Goal: Information Seeking & Learning: Understand process/instructions

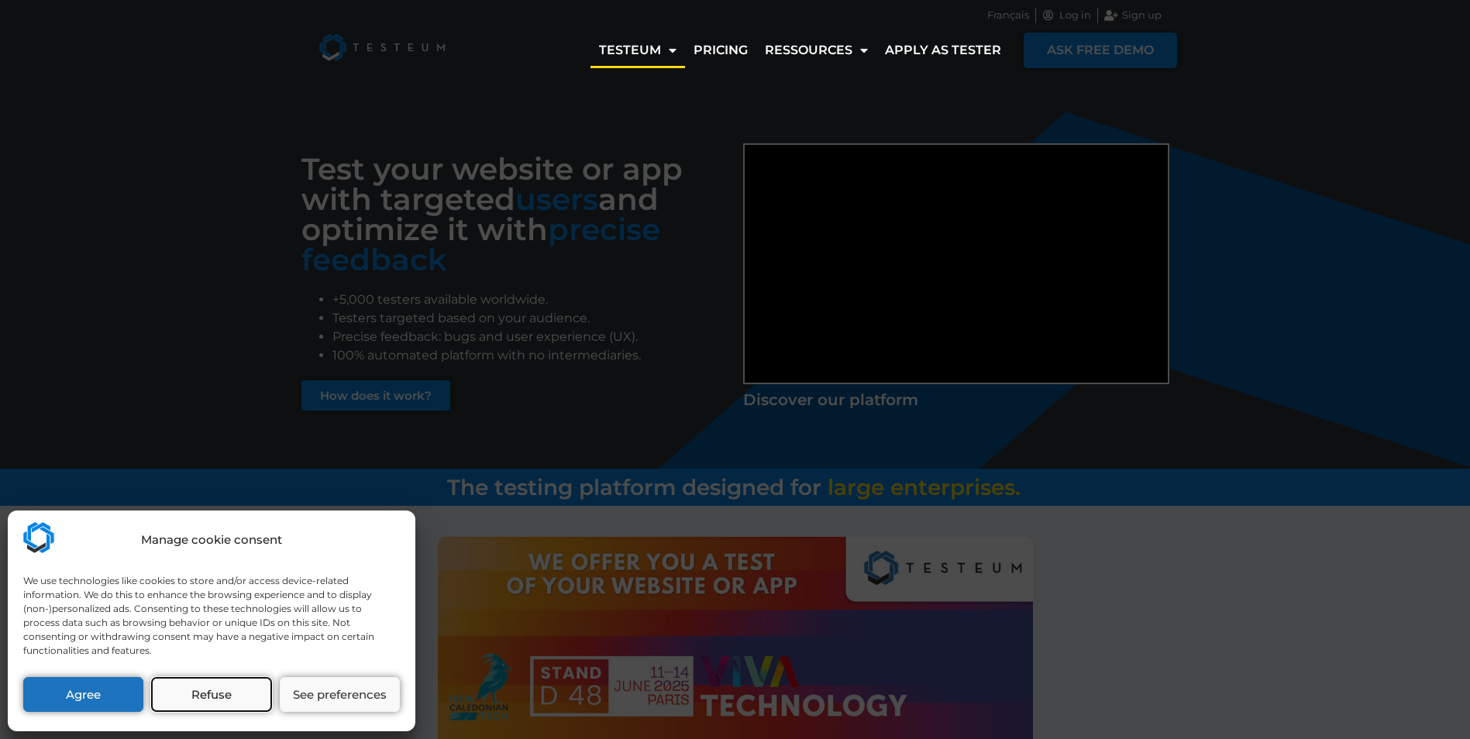
click at [220, 693] on button "Refuse" at bounding box center [211, 694] width 120 height 35
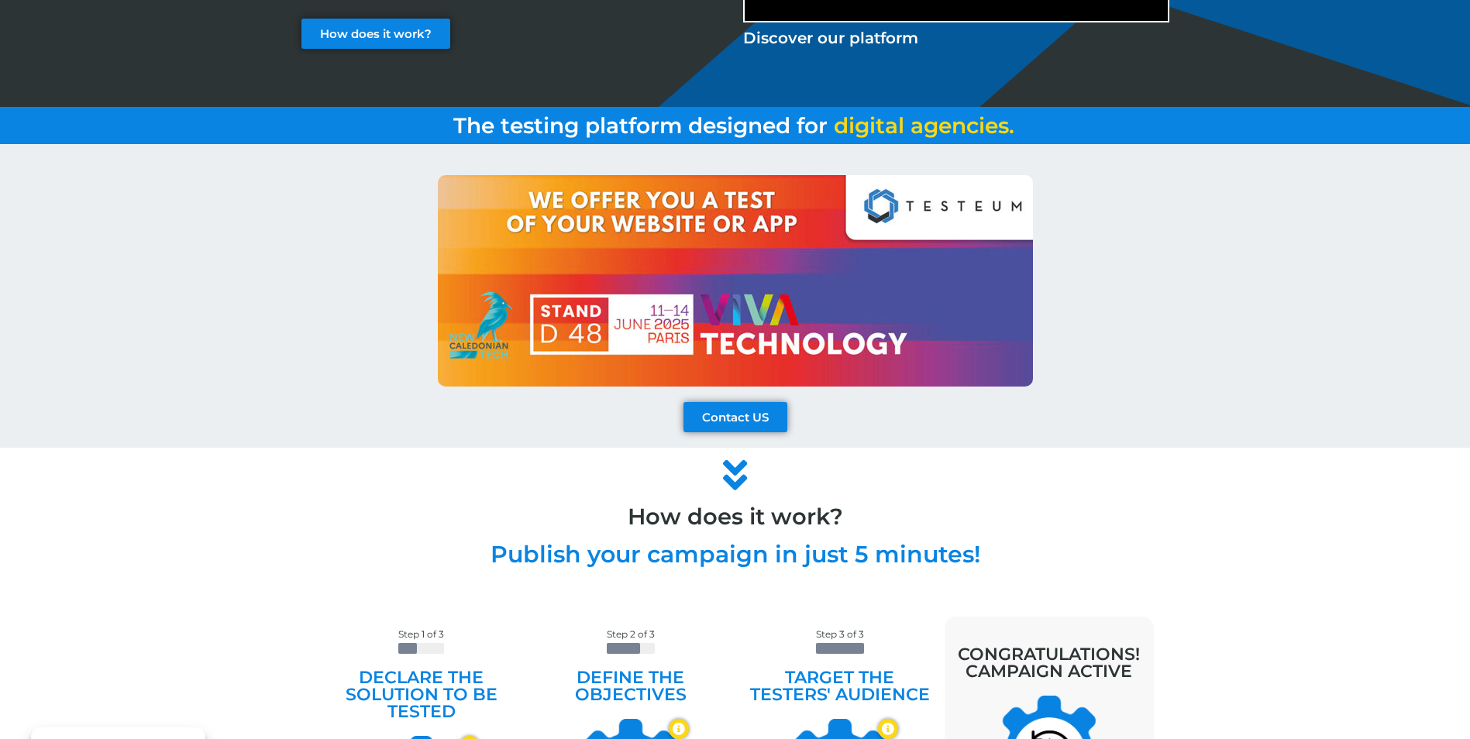
scroll to position [52, 0]
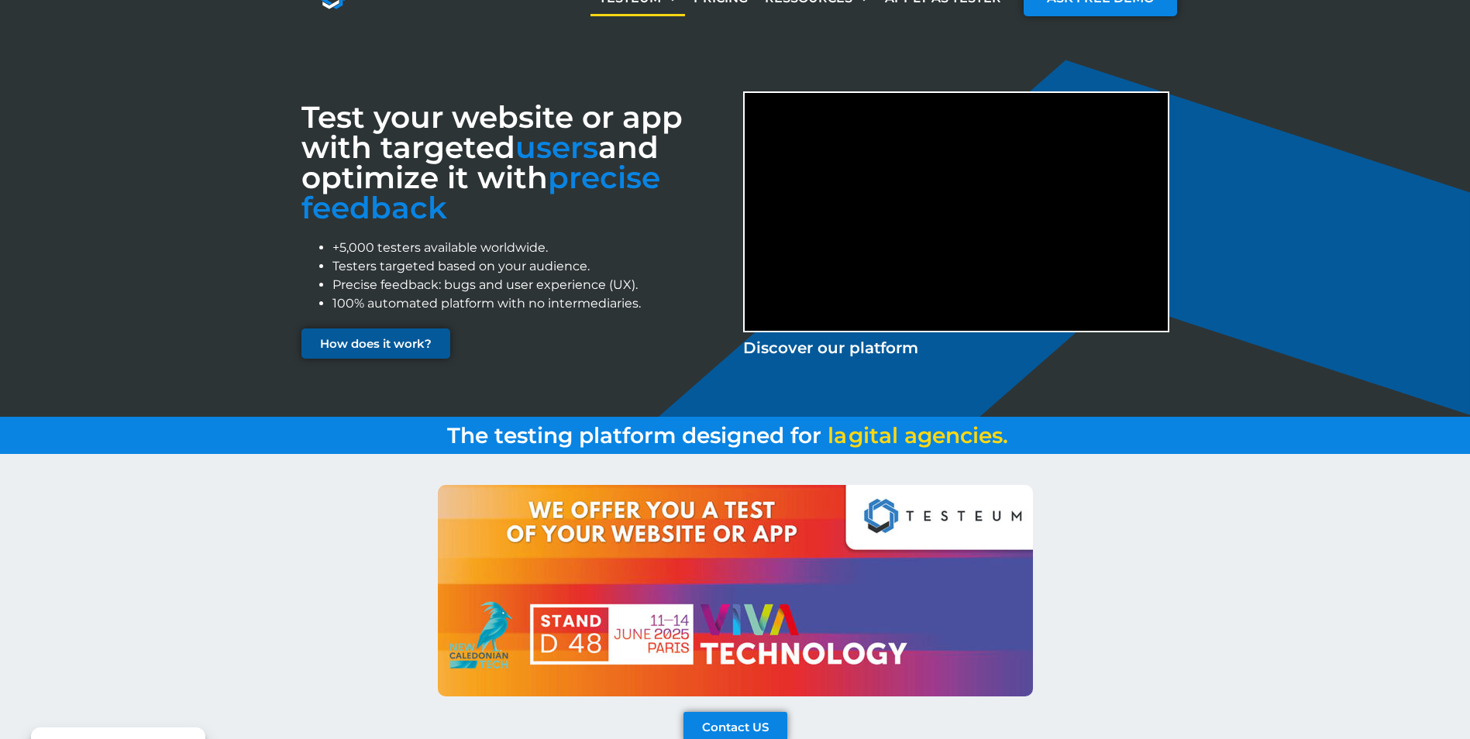
click at [350, 338] on span "How does it work?" at bounding box center [376, 344] width 112 height 12
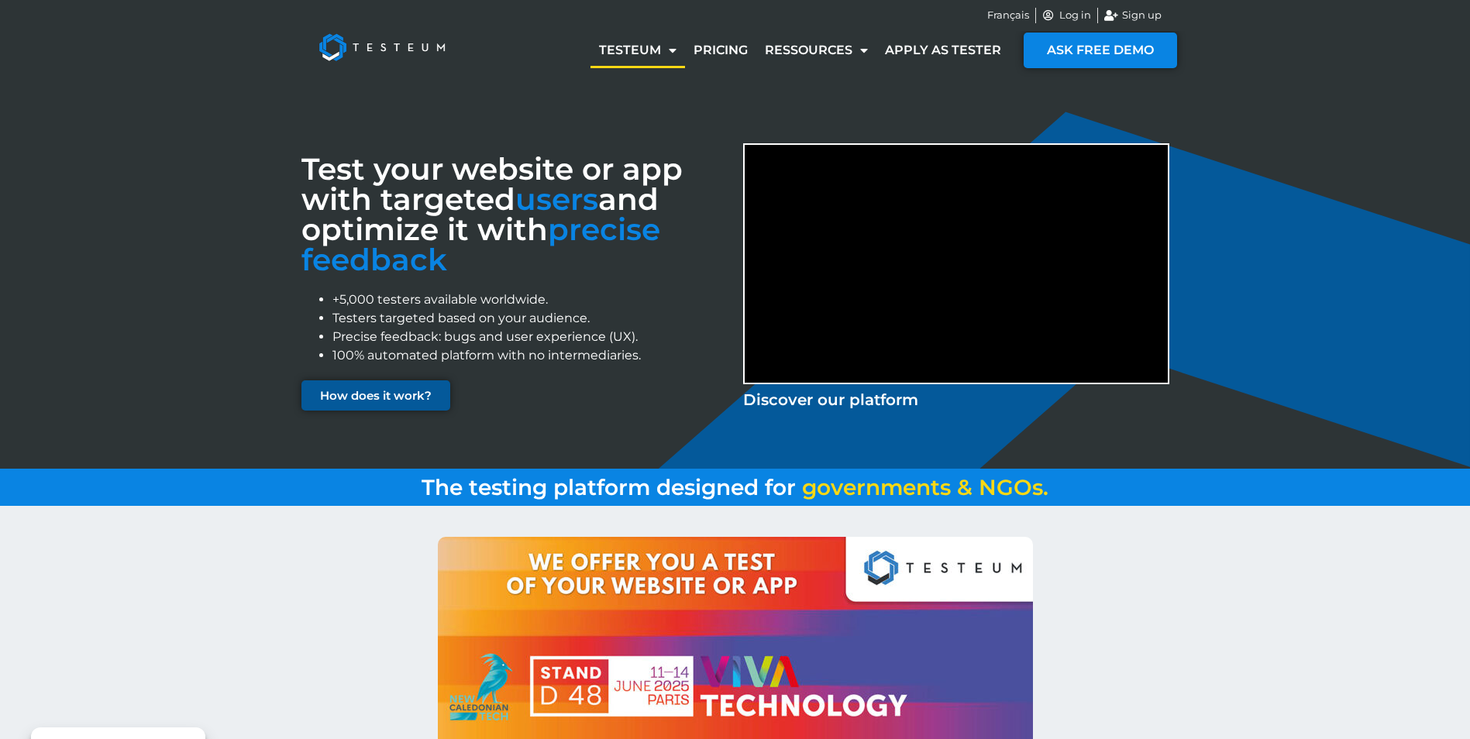
click at [384, 404] on link "How does it work?" at bounding box center [375, 395] width 149 height 30
click at [390, 393] on span "How does it work?" at bounding box center [376, 396] width 112 height 12
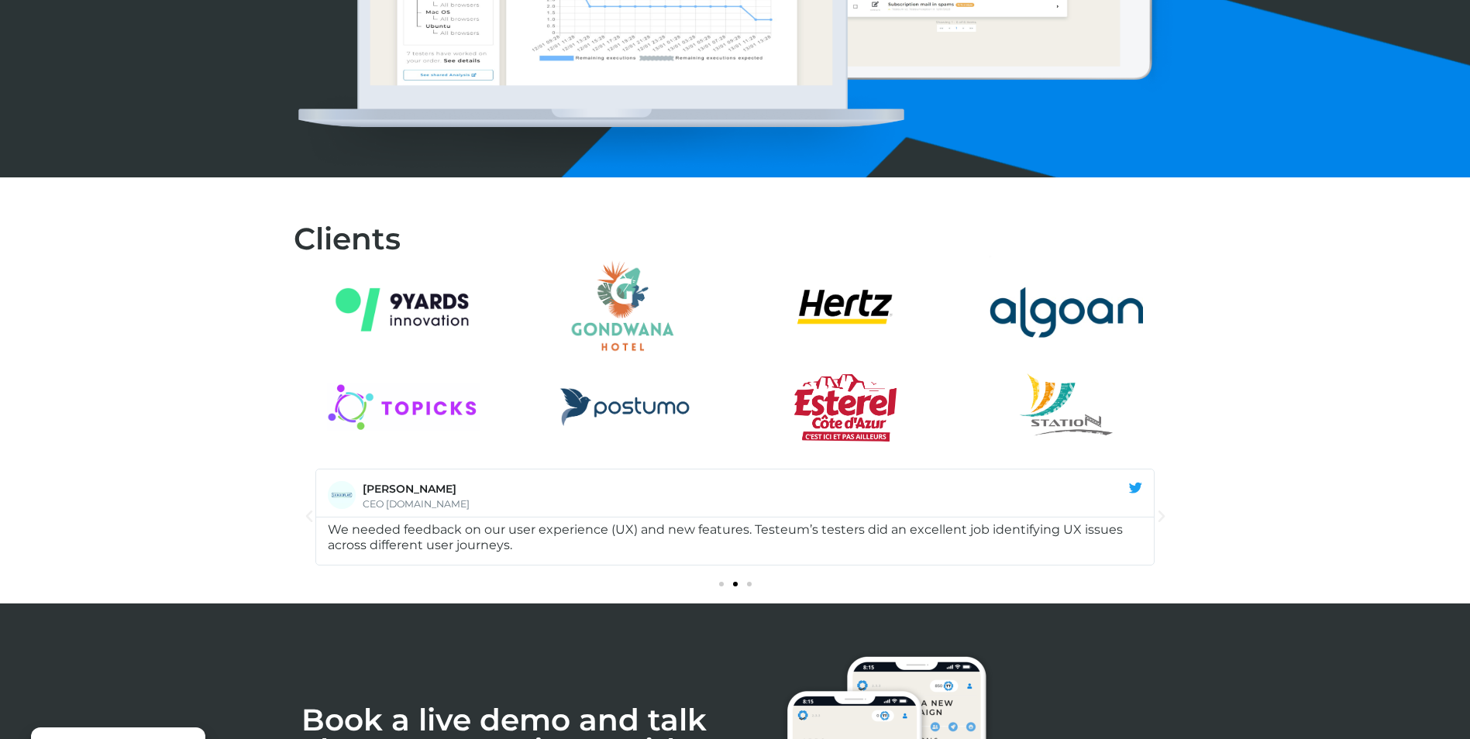
scroll to position [2066, 0]
